Goal: Task Accomplishment & Management: Manage account settings

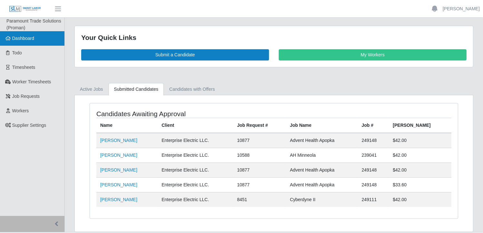
click at [22, 38] on span "Dashboard" at bounding box center [23, 38] width 22 height 5
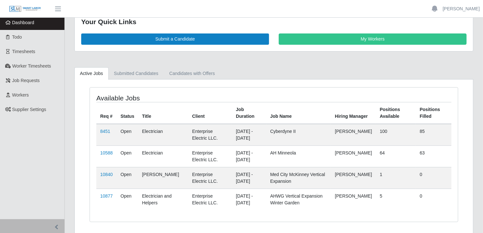
scroll to position [32, 0]
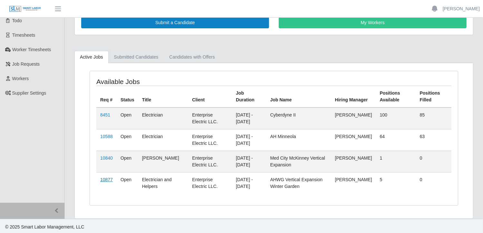
click at [108, 179] on link "10877" at bounding box center [106, 179] width 13 height 5
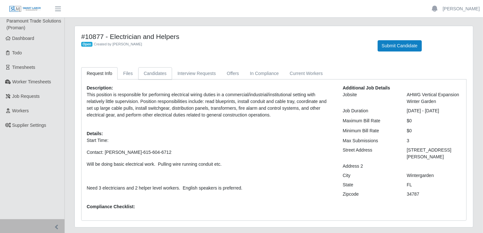
click at [148, 75] on link "Candidates" at bounding box center [155, 73] width 34 height 13
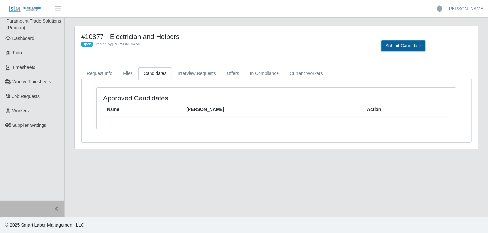
click at [398, 46] on button "Submit Candidate" at bounding box center [403, 45] width 44 height 11
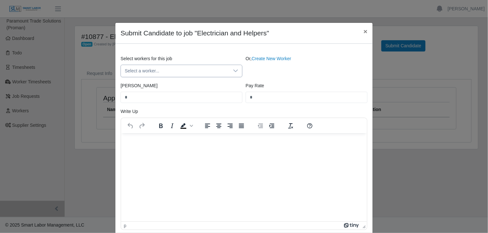
click at [235, 72] on icon at bounding box center [235, 70] width 5 height 5
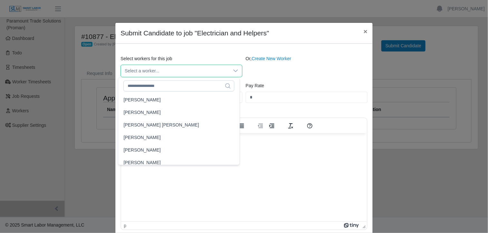
click at [233, 71] on icon at bounding box center [235, 70] width 5 height 5
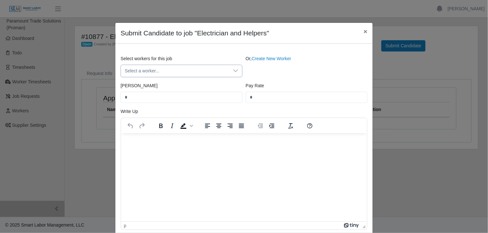
click at [233, 69] on icon at bounding box center [235, 70] width 5 height 5
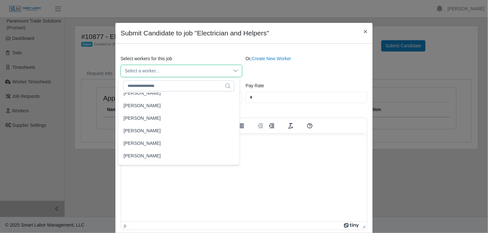
scroll to position [3351, 0]
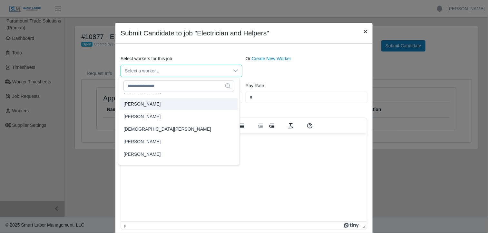
click at [363, 31] on span "×" at bounding box center [365, 31] width 4 height 7
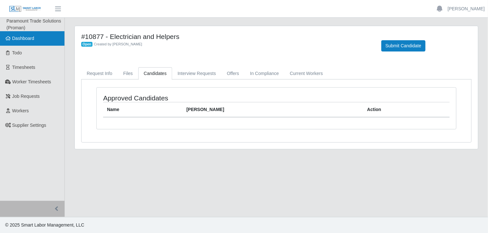
click at [21, 39] on span "Dashboard" at bounding box center [23, 38] width 22 height 5
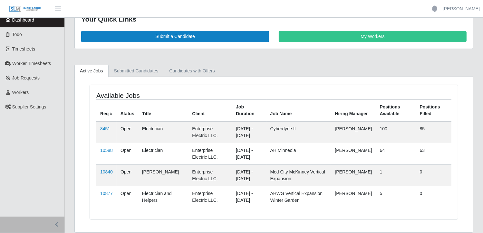
scroll to position [32, 0]
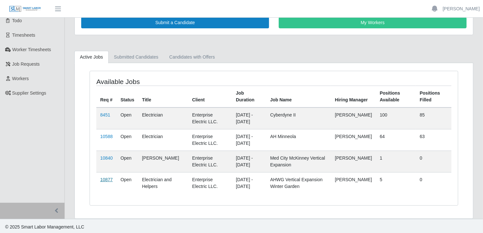
click at [110, 179] on link "10877" at bounding box center [106, 179] width 13 height 5
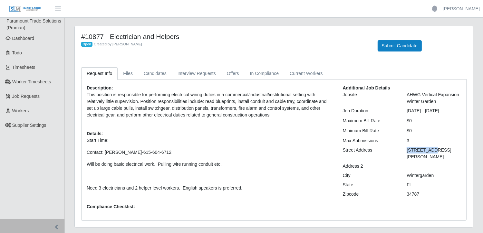
drag, startPoint x: 407, startPoint y: 150, endPoint x: 431, endPoint y: 150, distance: 23.8
click at [431, 150] on div "2000 Fowler Grove Blvd" at bounding box center [434, 154] width 64 height 14
drag, startPoint x: 431, startPoint y: 150, endPoint x: 454, endPoint y: 150, distance: 23.2
click at [454, 150] on div "2000 Fowler Grove Blvd" at bounding box center [434, 154] width 64 height 14
drag, startPoint x: 458, startPoint y: 150, endPoint x: 407, endPoint y: 153, distance: 51.0
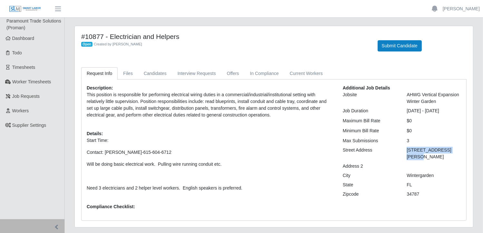
click at [407, 153] on div "2000 Fowler Grove Blvd" at bounding box center [434, 154] width 64 height 14
click at [307, 160] on p "Start Time: Contact: Rob Vogel-615-604-6712 Will be doing basic electrical work…" at bounding box center [210, 164] width 247 height 54
